Goal: Information Seeking & Learning: Learn about a topic

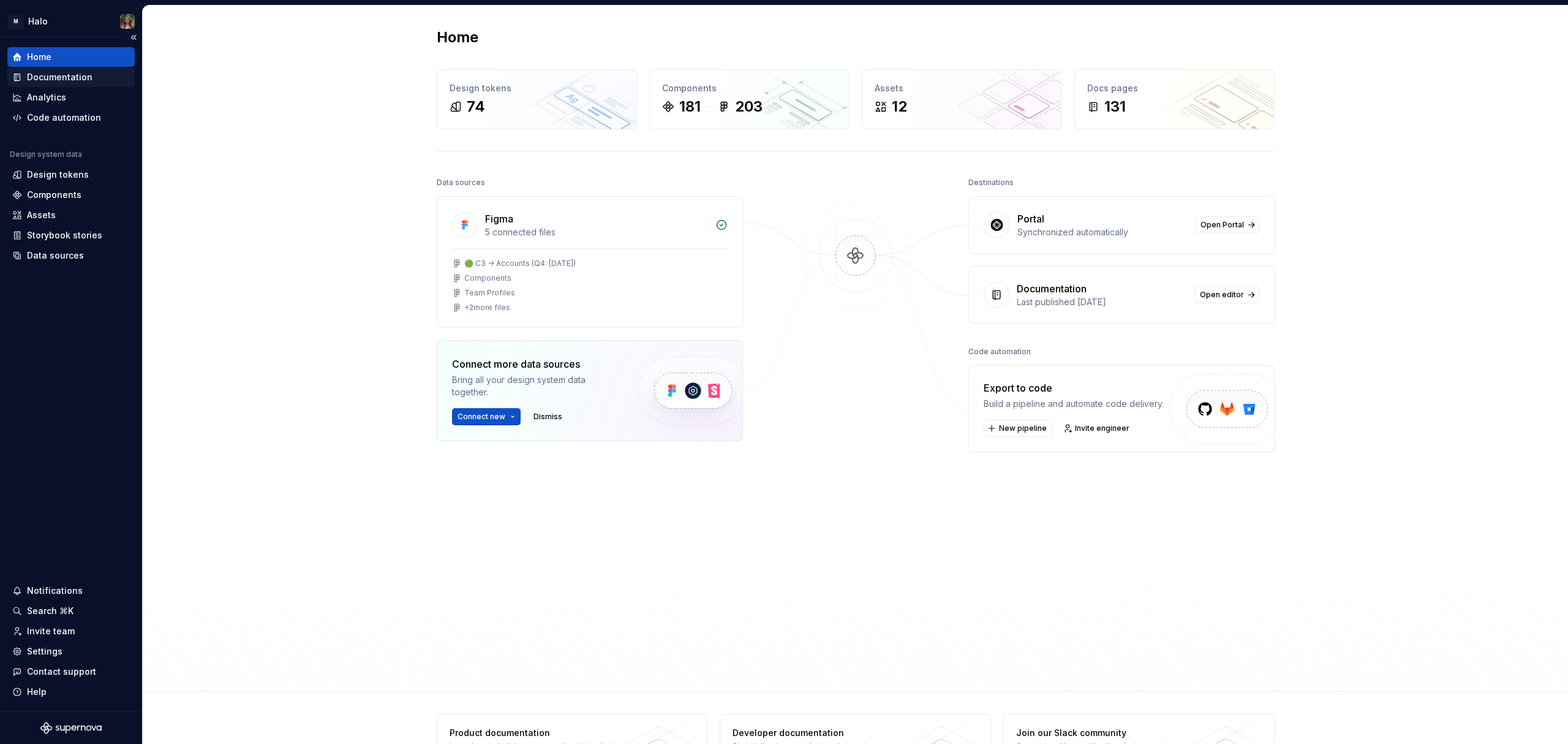
click at [66, 72] on div "Documentation" at bounding box center [60, 77] width 65 height 12
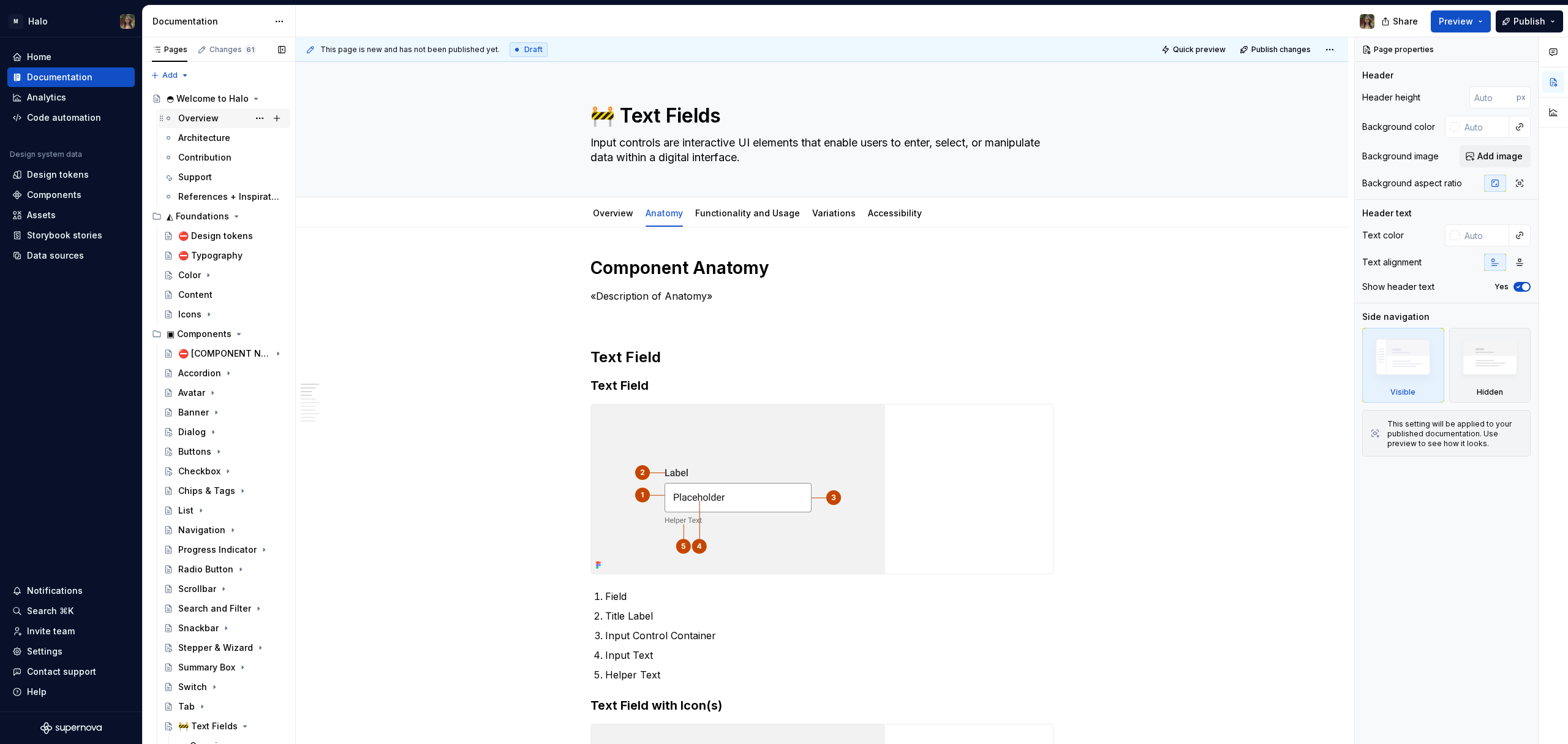
click at [202, 115] on div "Overview" at bounding box center [198, 118] width 40 height 12
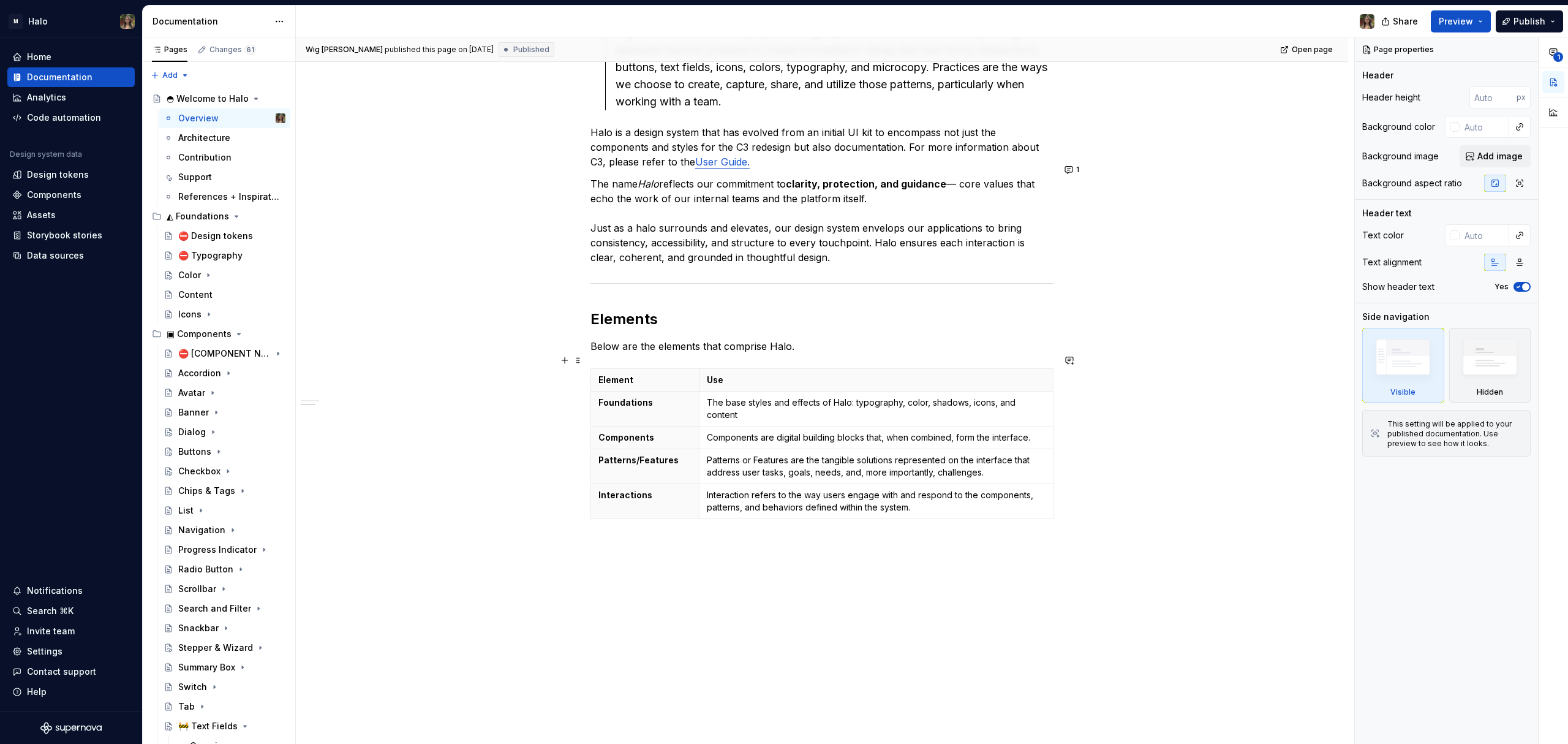
scroll to position [569, 0]
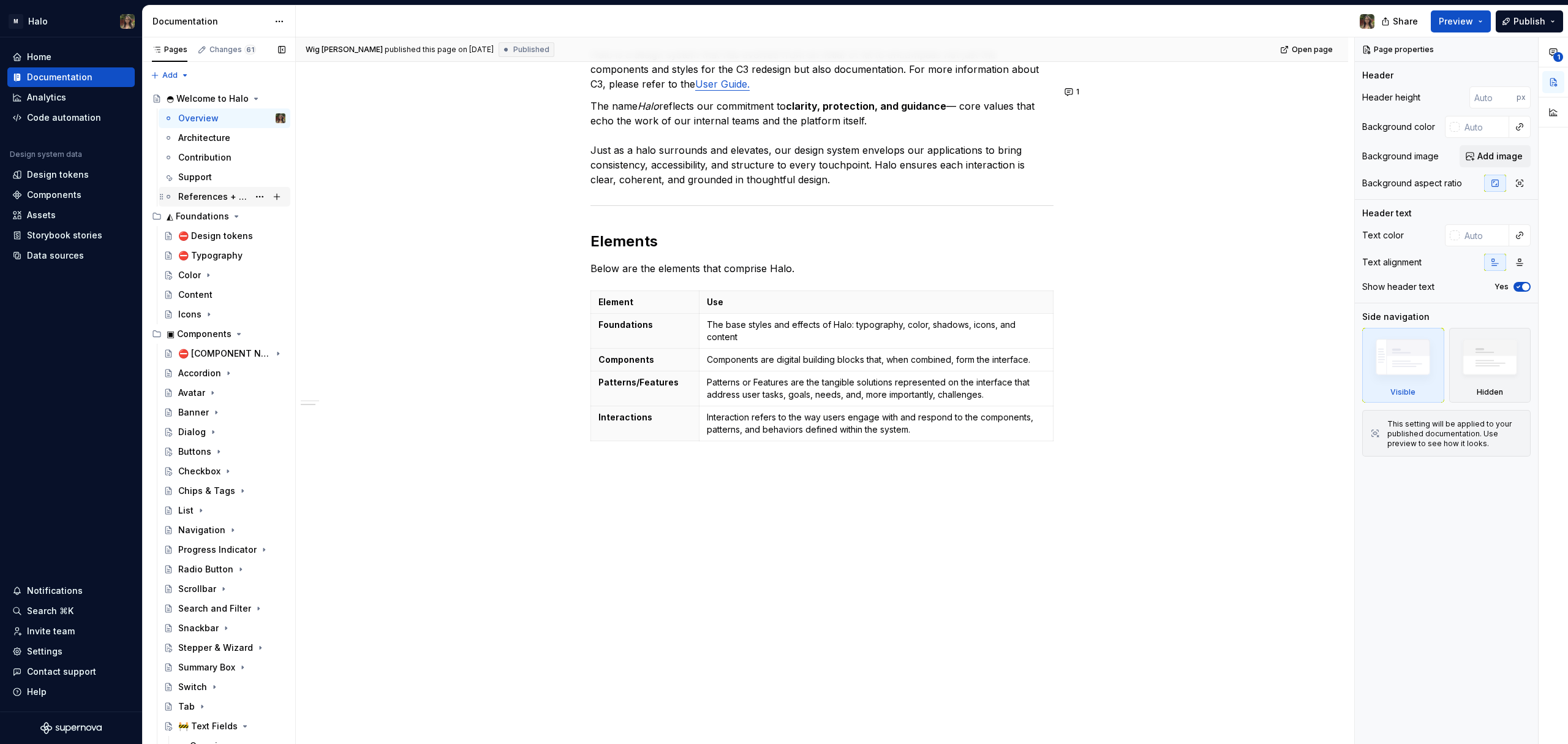
click at [201, 203] on div "References + Inspiration" at bounding box center [213, 196] width 70 height 12
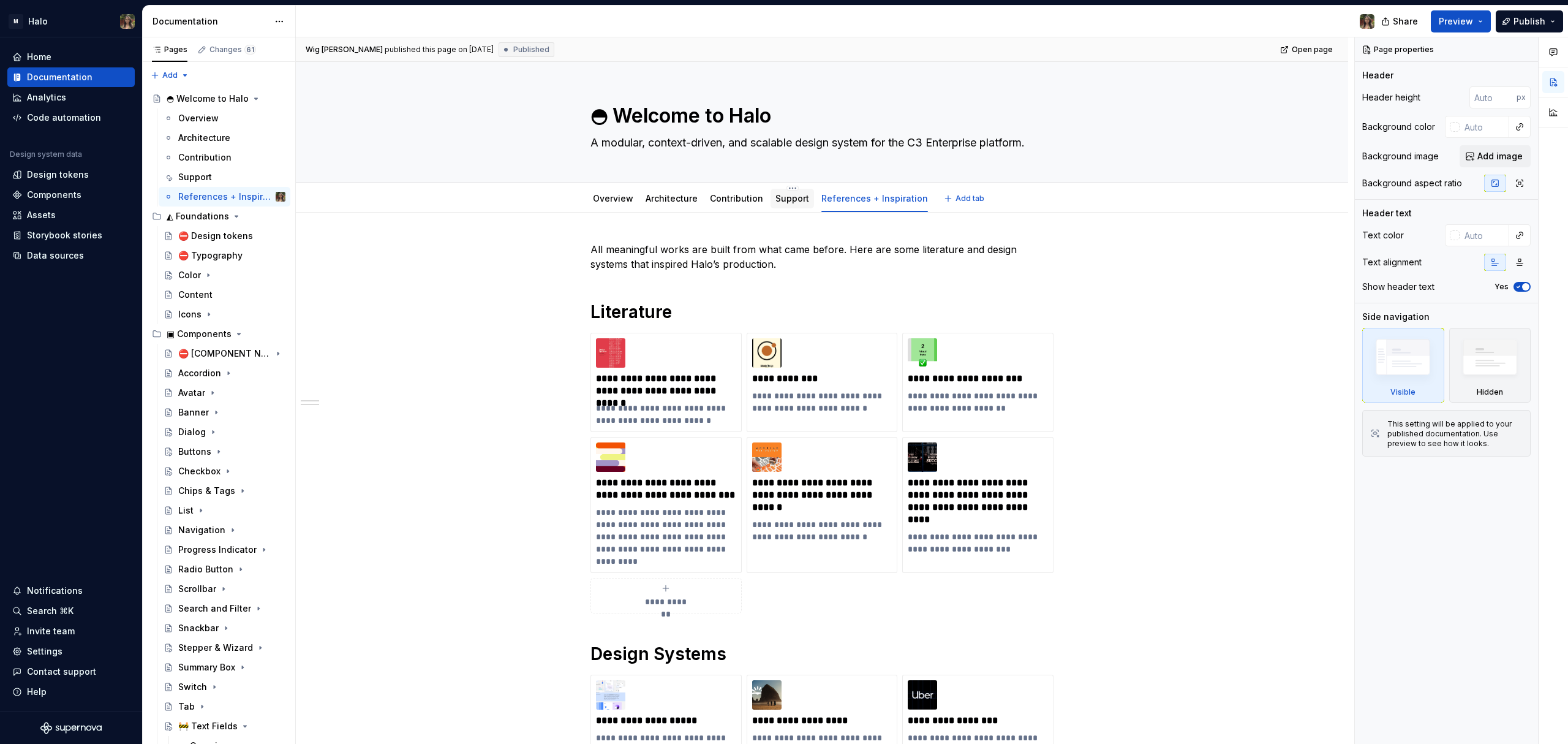
click at [780, 197] on link "Support" at bounding box center [792, 198] width 34 height 10
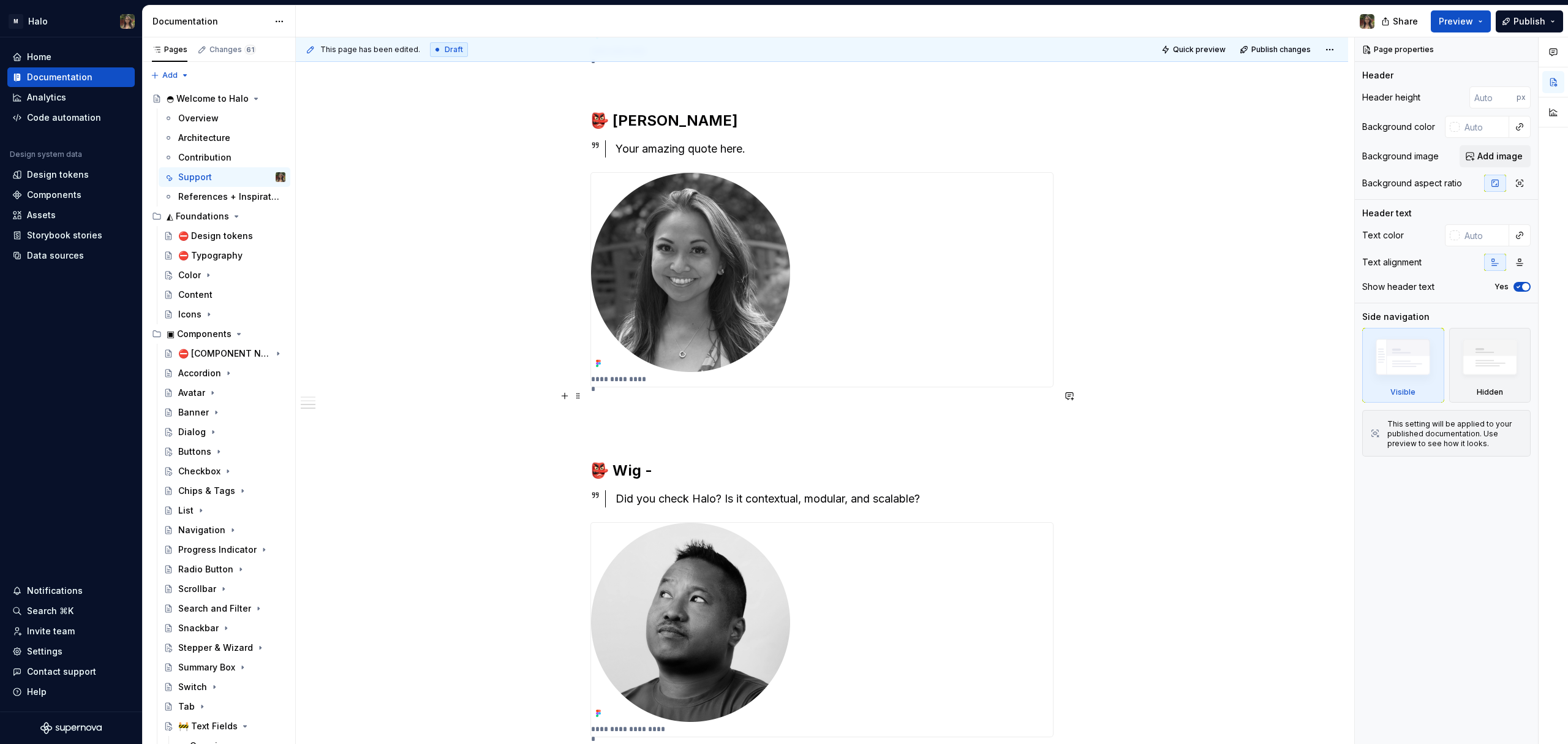
scroll to position [817, 0]
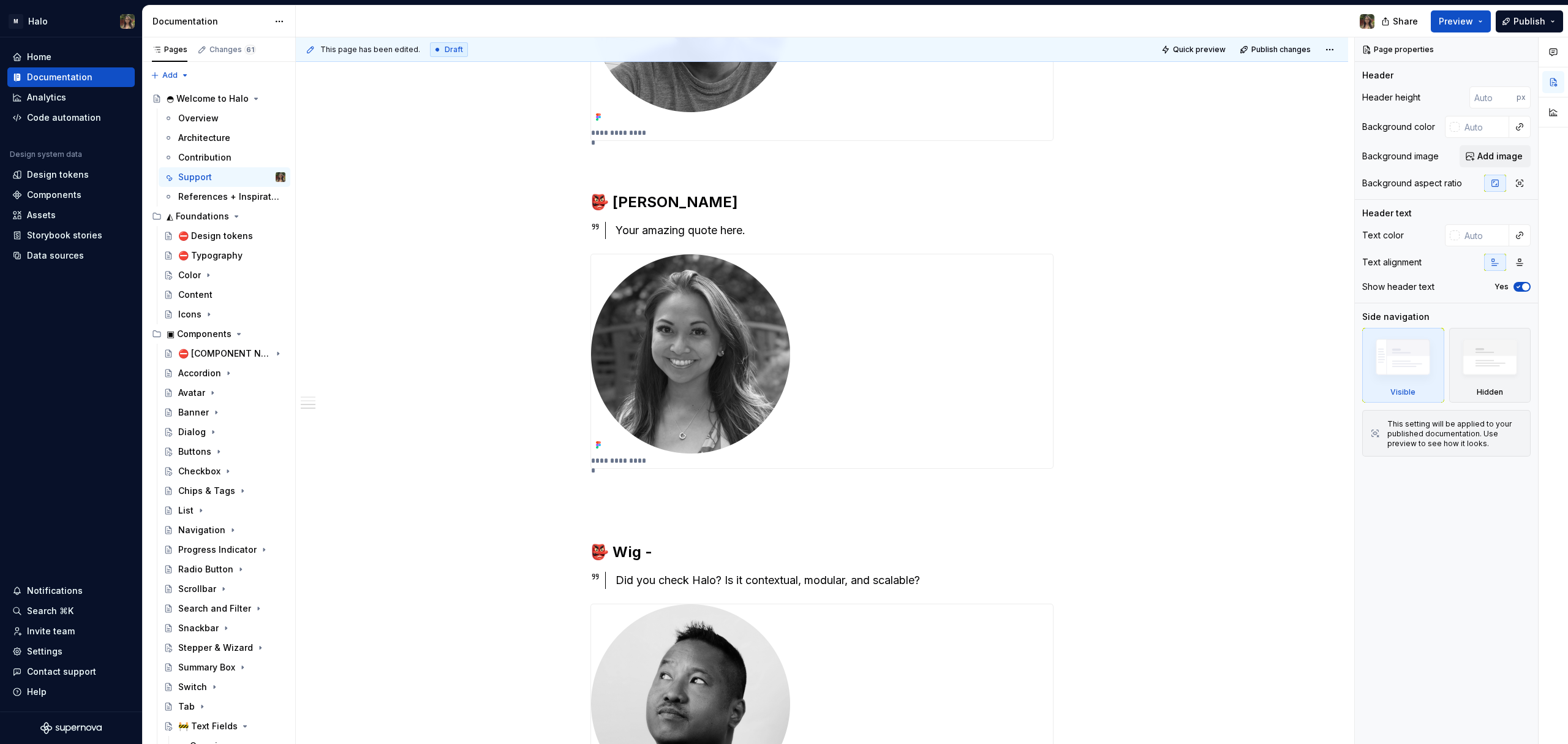
type textarea "*"
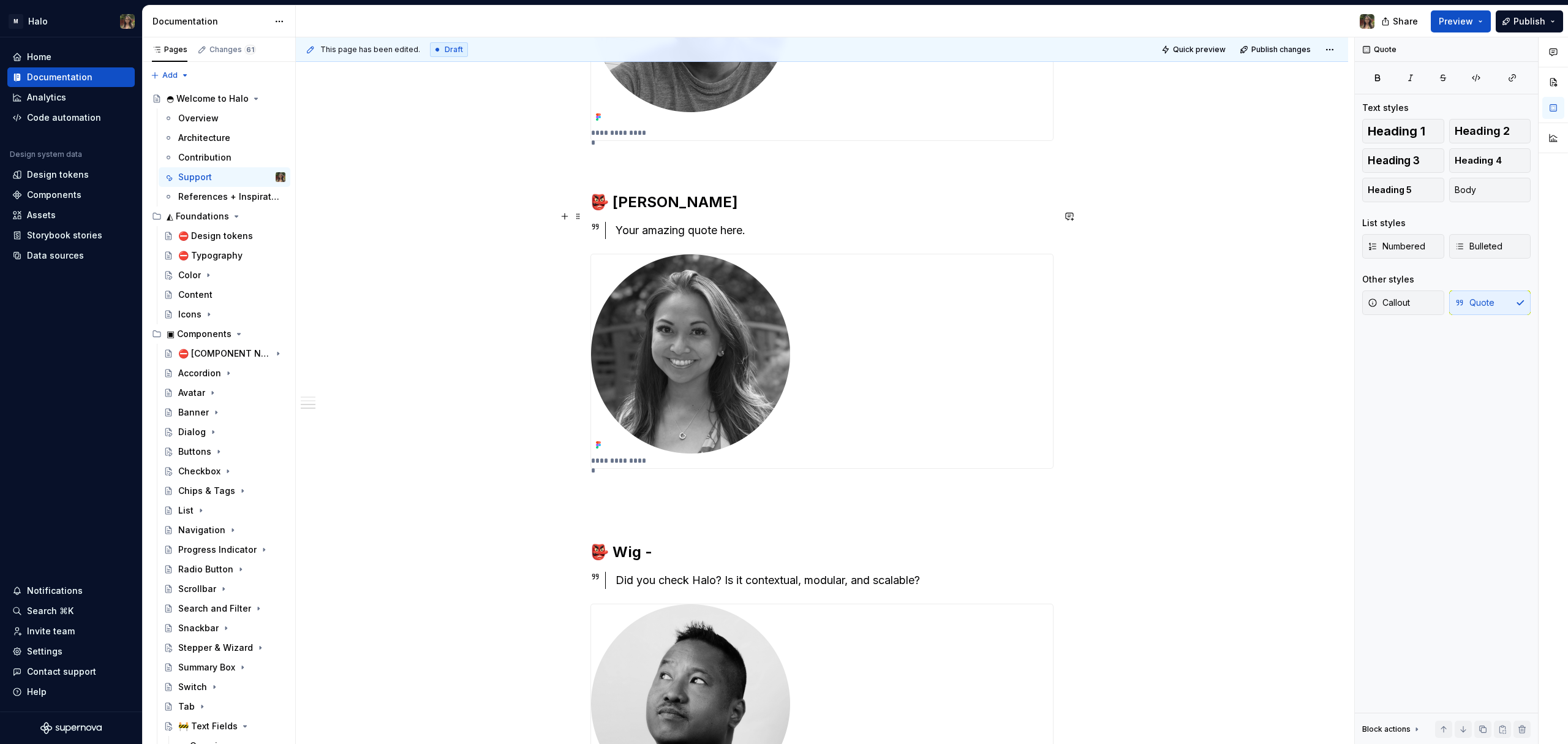
click at [718, 222] on div "Your amazing quote here." at bounding box center [834, 231] width 438 height 17
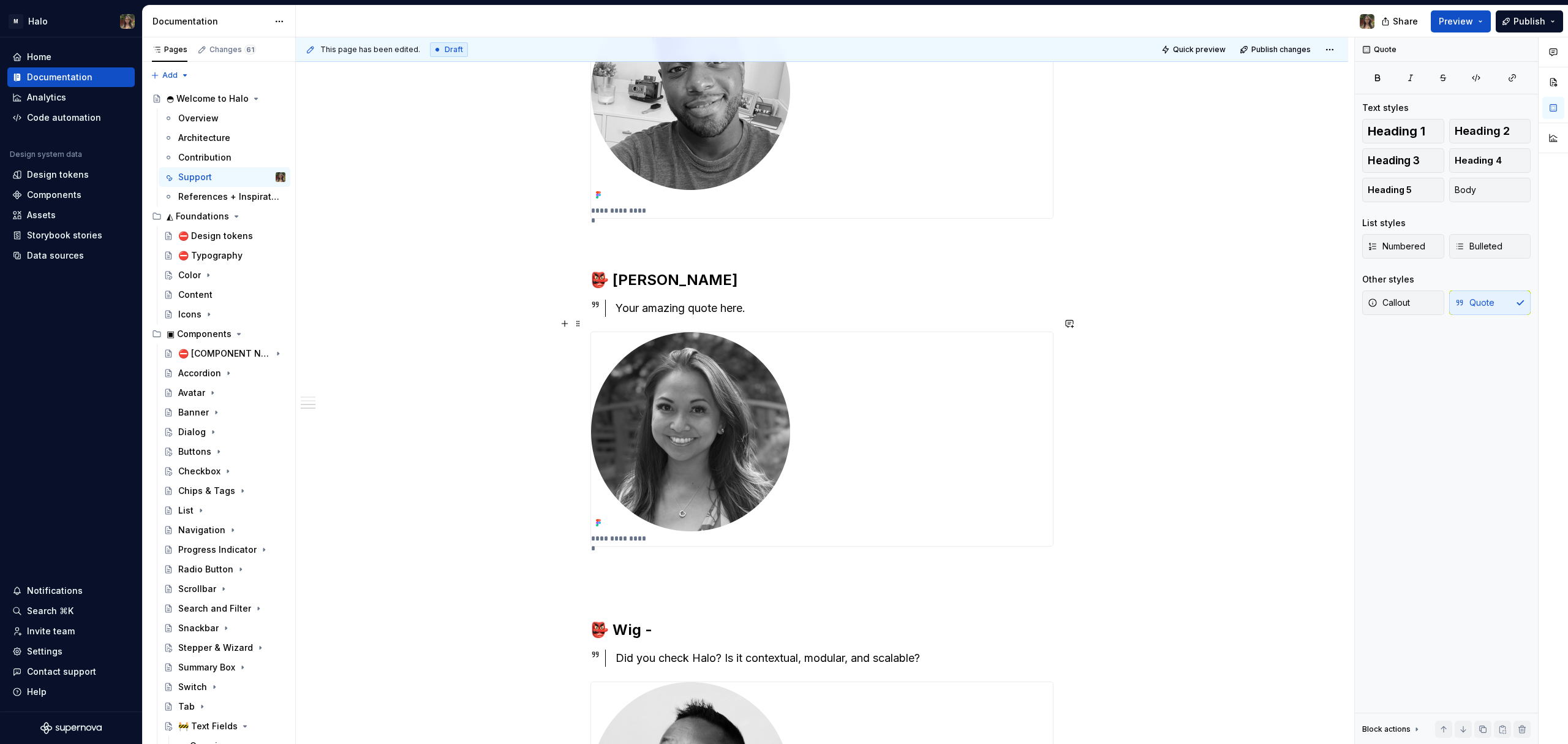
scroll to position [736, 0]
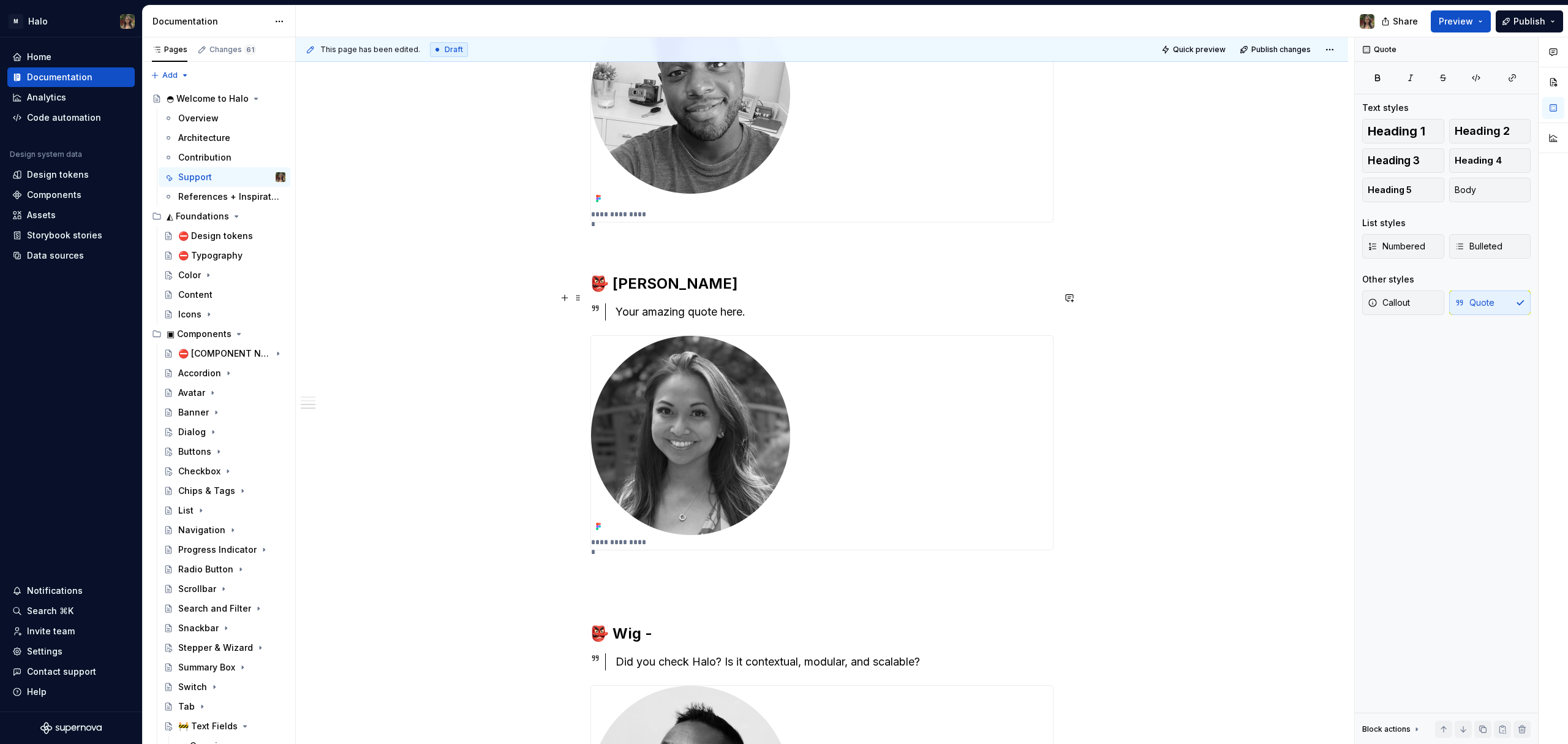
click at [657, 303] on div "Your amazing quote here." at bounding box center [834, 312] width 438 height 17
click at [662, 303] on div "Your amazing quote here." at bounding box center [834, 312] width 438 height 17
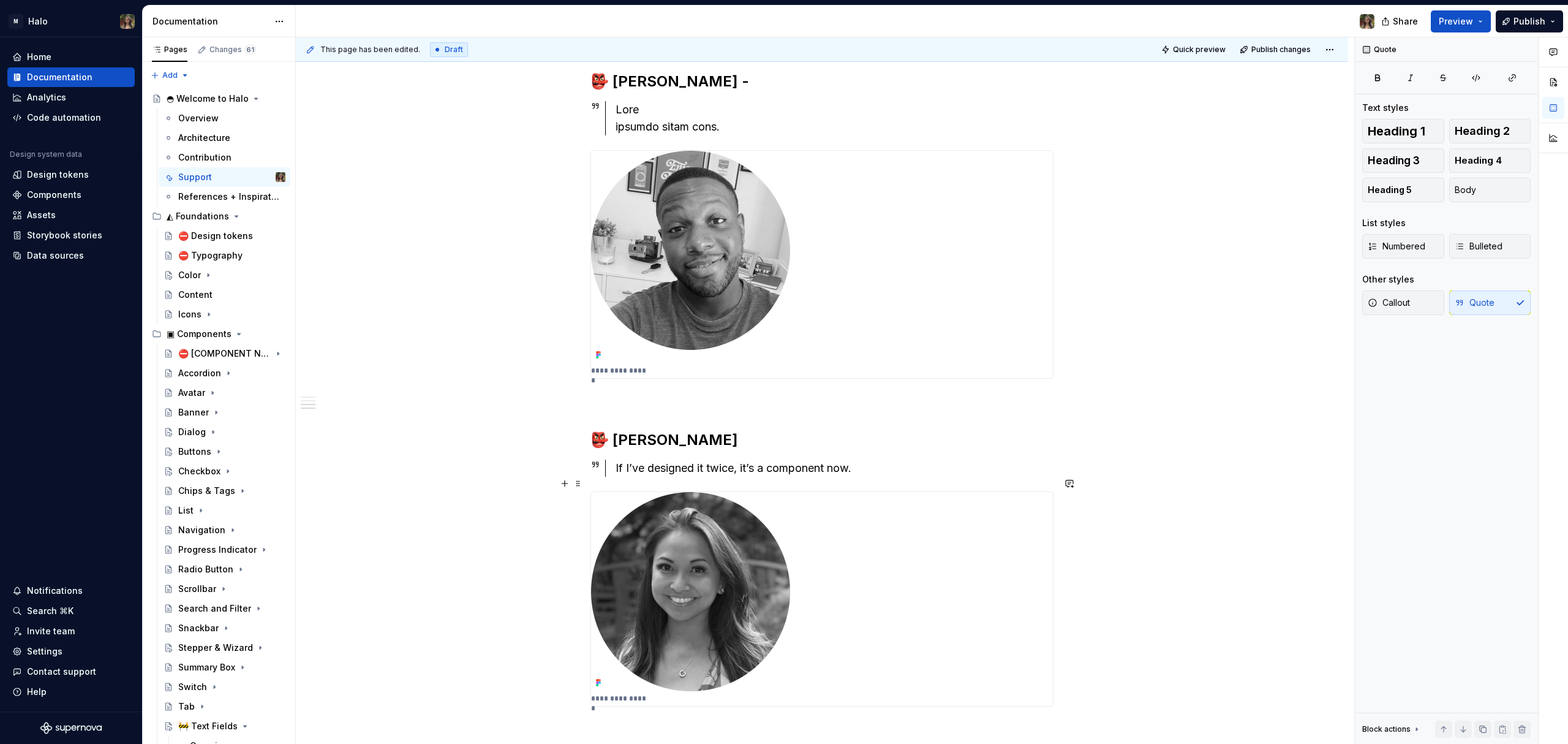
scroll to position [653, 0]
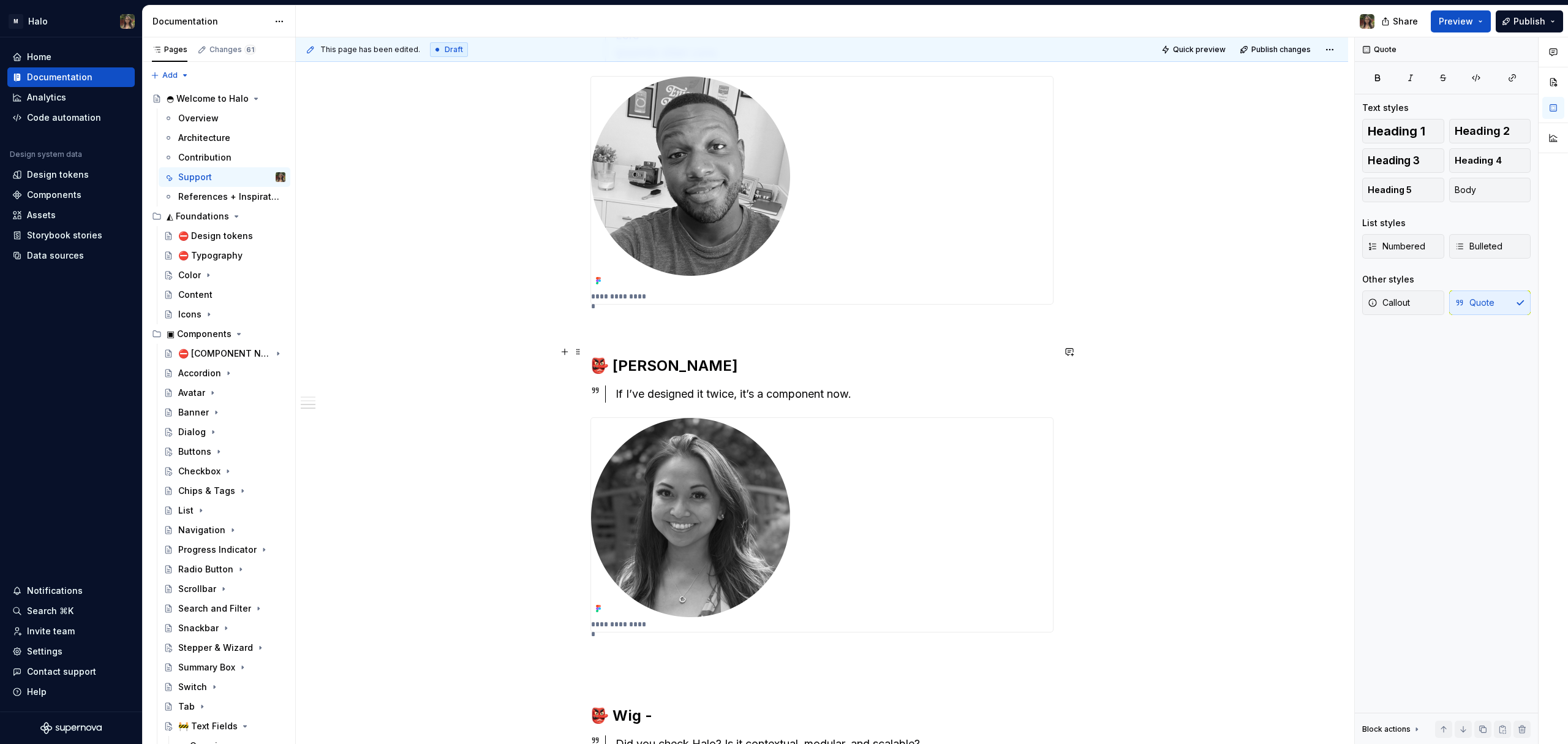
click at [699, 356] on h2 "👺 [PERSON_NAME]" at bounding box center [822, 365] width 463 height 20
click at [713, 366] on div "**********" at bounding box center [822, 452] width 463 height 1726
click at [901, 386] on div "If I’ve designed it twice, it’s a component now." at bounding box center [834, 394] width 438 height 17
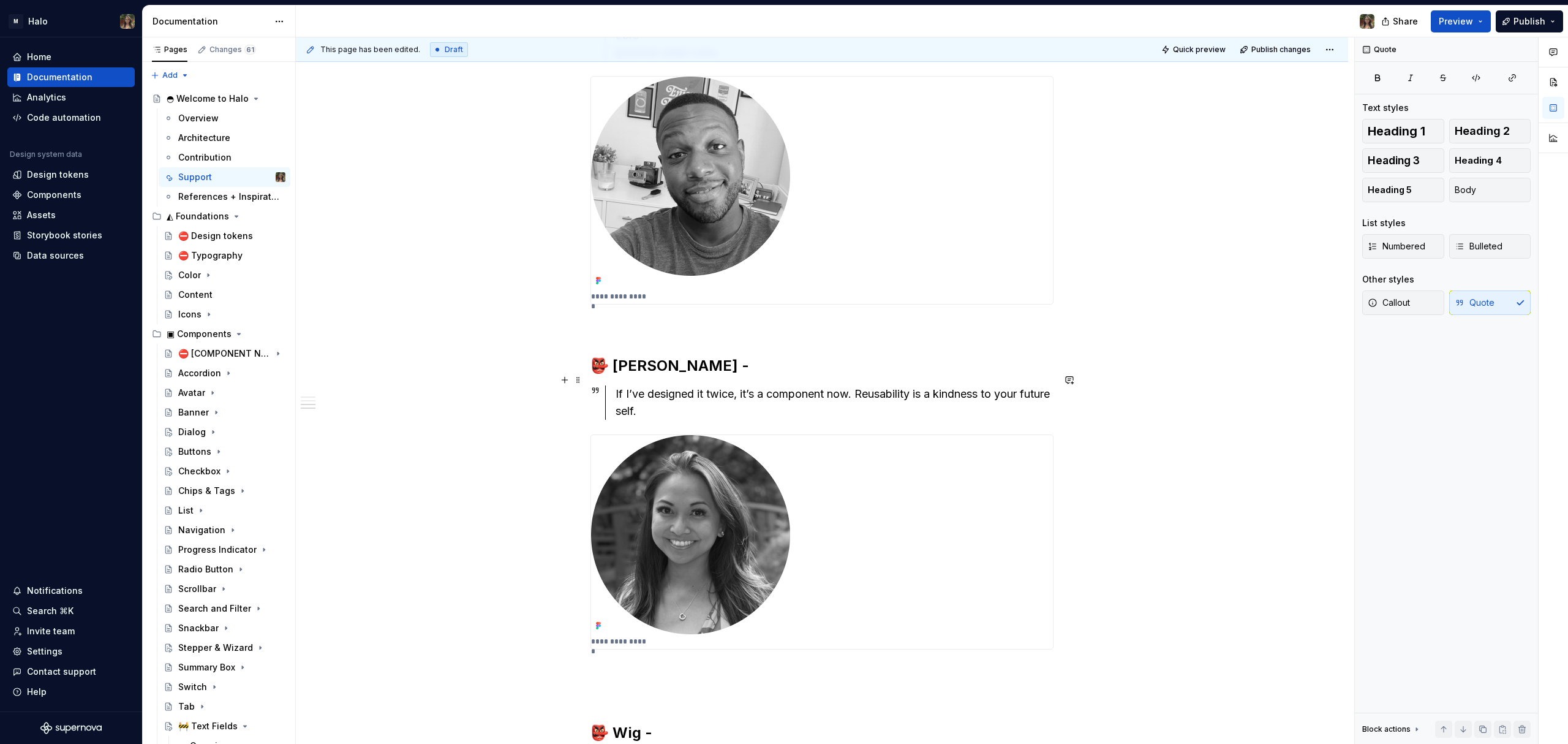
click at [858, 386] on div "If I’ve designed it twice, it’s a component now. Reusability is a kindness to y…" at bounding box center [834, 402] width 438 height 35
click at [833, 393] on div "If I’ve designed it twice, it’s a component now. Reusability is a kindness to y…" at bounding box center [834, 402] width 438 height 35
drag, startPoint x: 855, startPoint y: 381, endPoint x: 612, endPoint y: 384, distance: 243.0
click at [612, 386] on div "If I’ve designed it twice, it’s a component now. Reusability is a kindness to y…" at bounding box center [829, 402] width 448 height 35
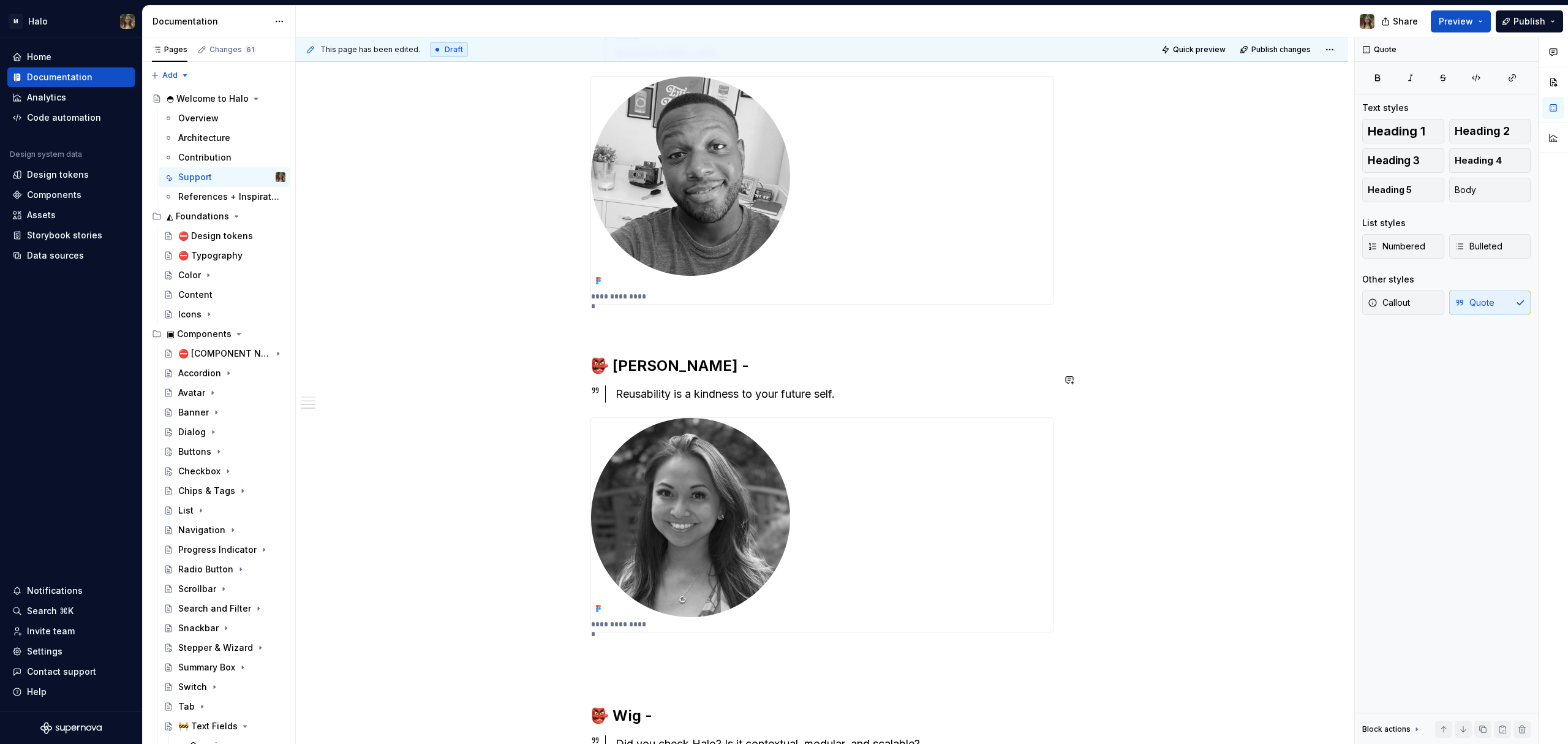
click at [954, 366] on div "**********" at bounding box center [822, 452] width 463 height 1726
click at [844, 386] on div "Reusability is a kindness to your future self. It’s a component now." at bounding box center [834, 394] width 438 height 17
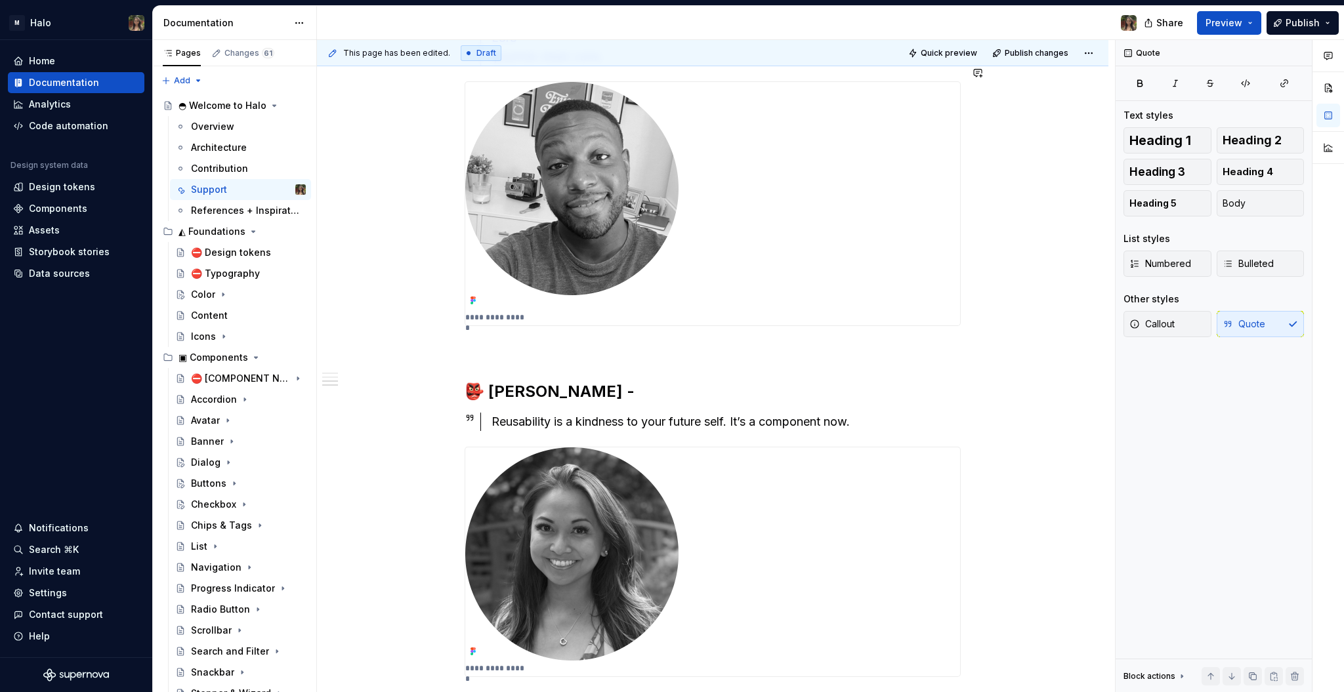
scroll to position [699, 0]
type textarea "*"
